Goal: Task Accomplishment & Management: Manage account settings

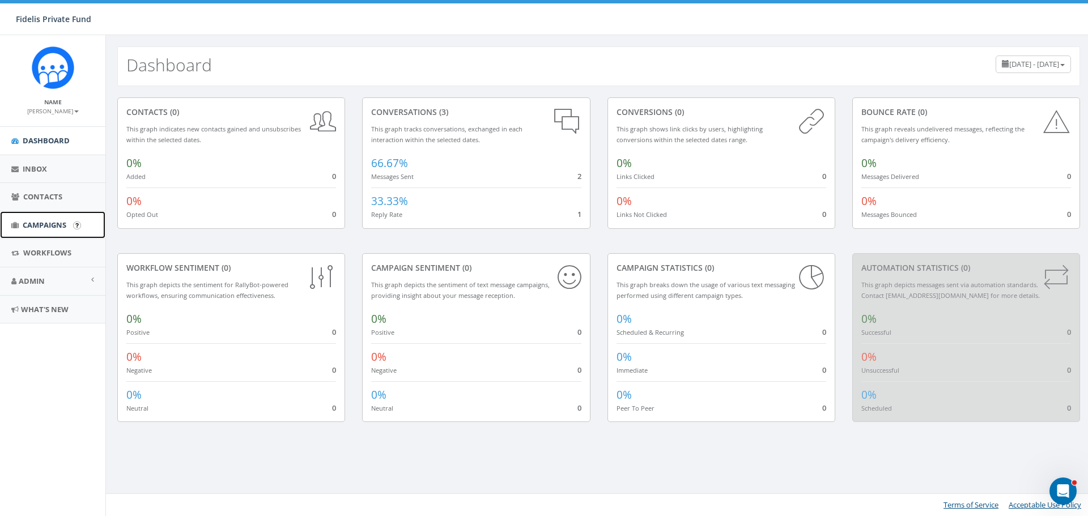
click at [55, 227] on span "Campaigns" at bounding box center [45, 225] width 44 height 10
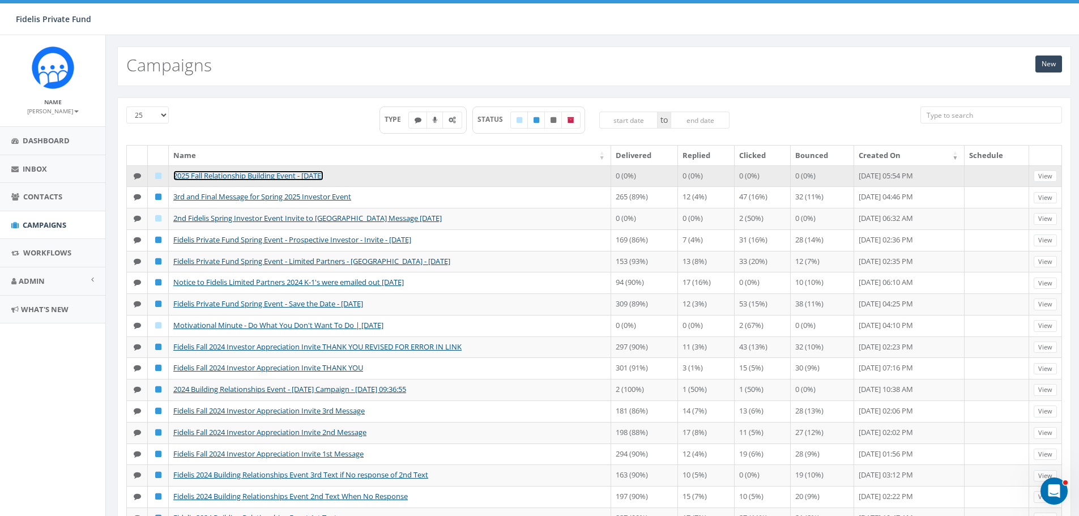
click at [295, 175] on link "2025 Fall Relationship Building Event - 11/5/25" at bounding box center [248, 176] width 150 height 10
